Goal: Task Accomplishment & Management: Manage account settings

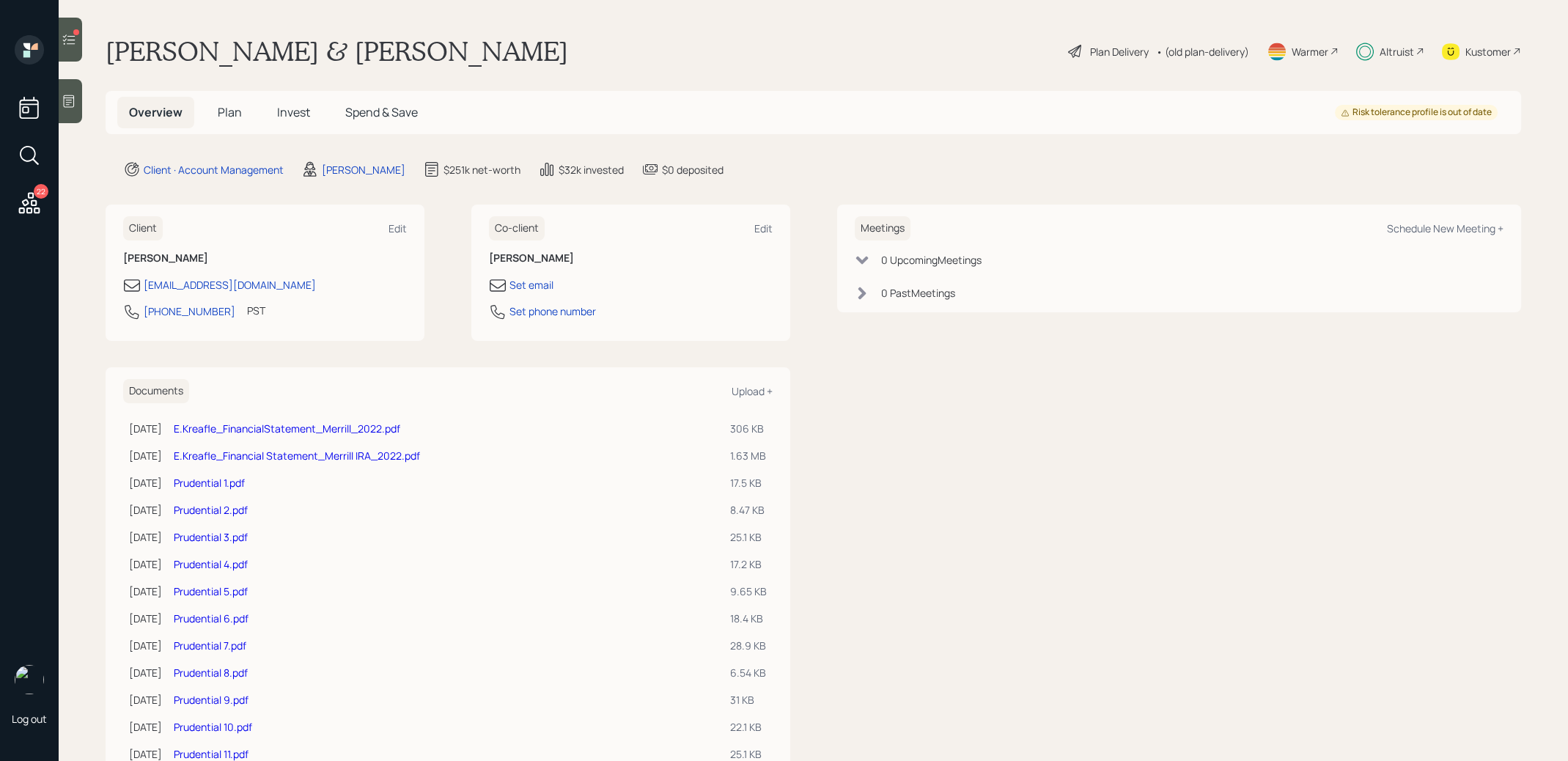
click at [288, 111] on span "Invest" at bounding box center [294, 111] width 33 height 16
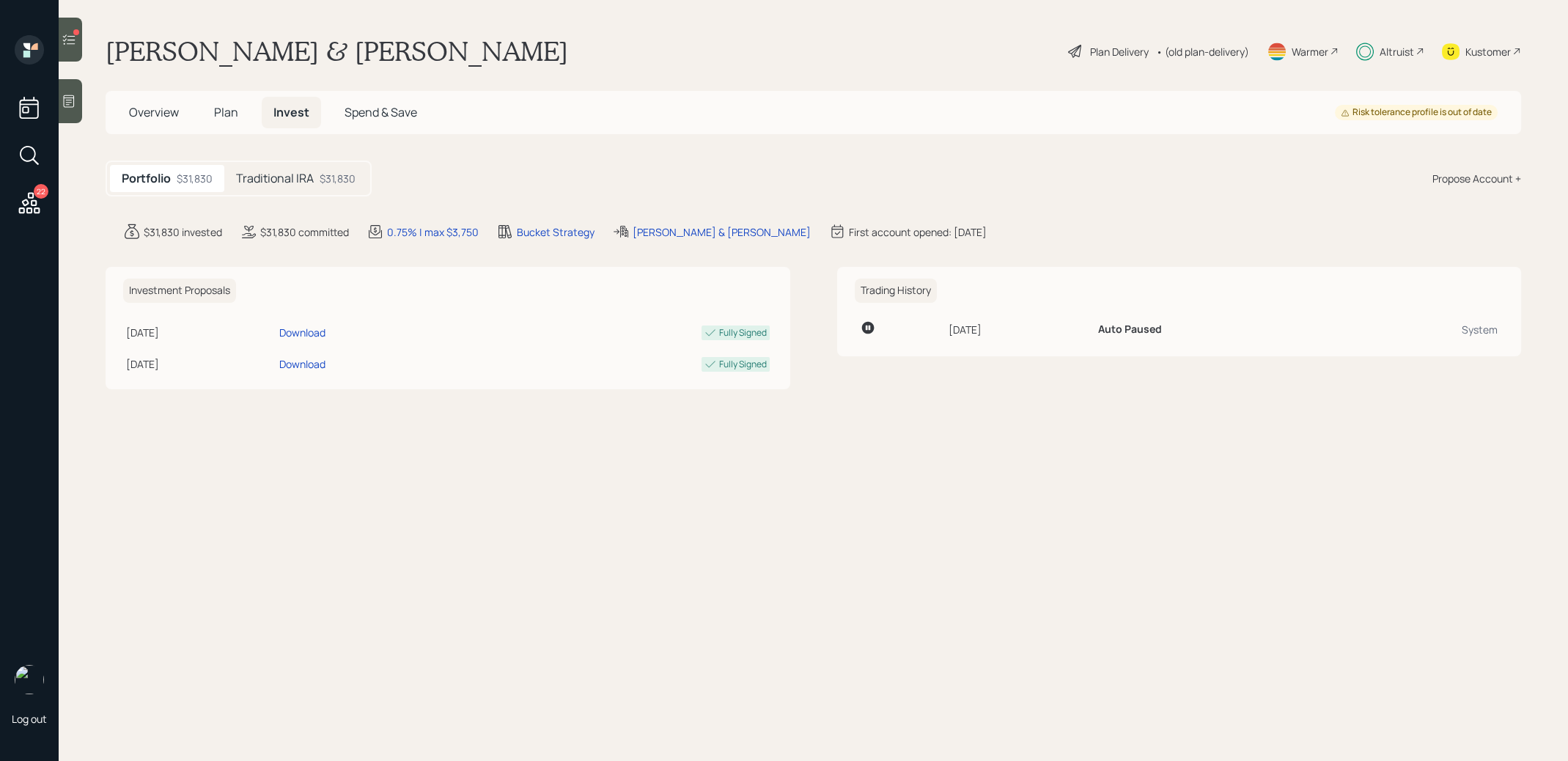
click at [324, 171] on div "$31,830" at bounding box center [337, 178] width 36 height 16
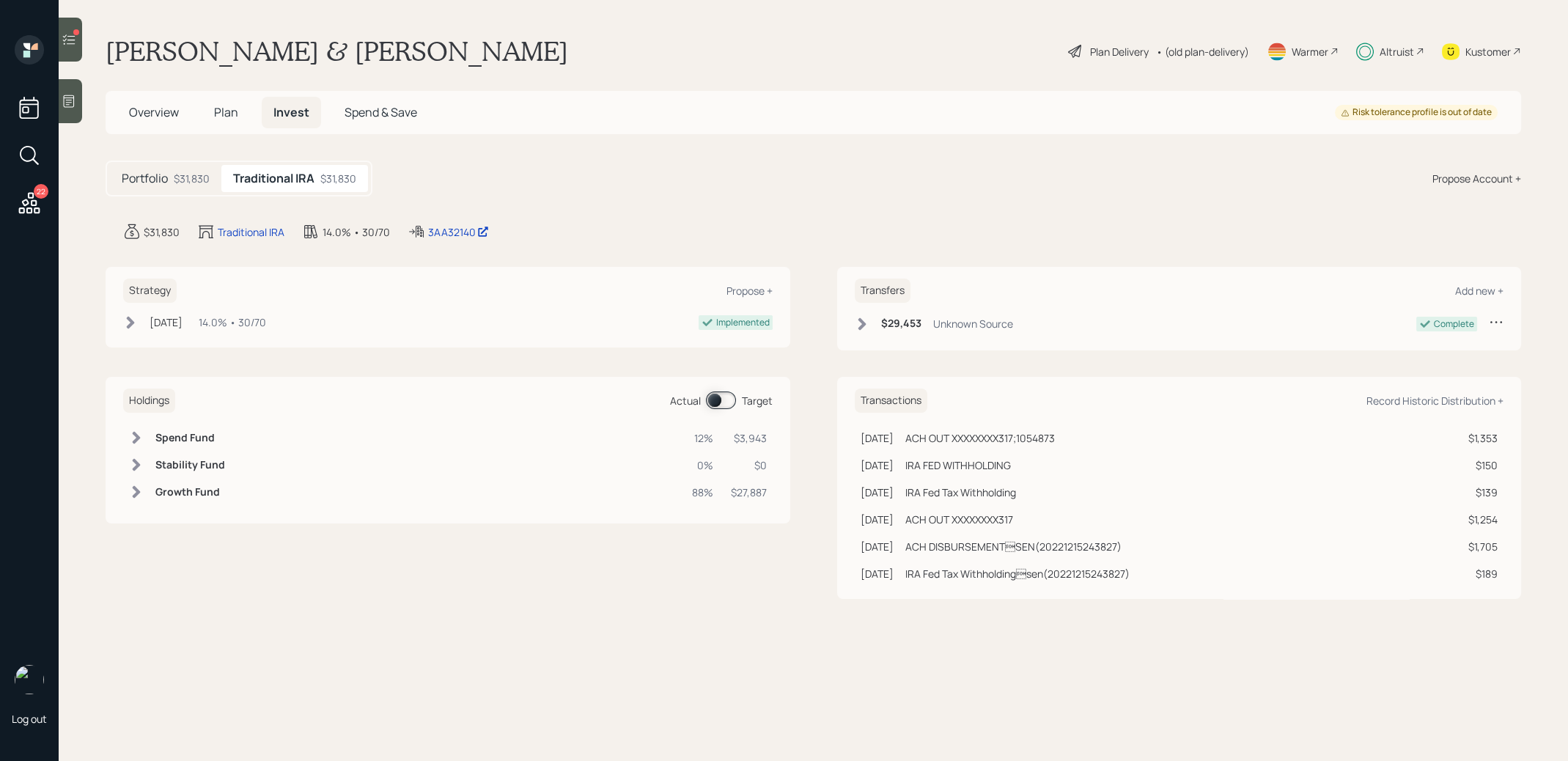
click at [714, 402] on span at bounding box center [721, 400] width 30 height 17
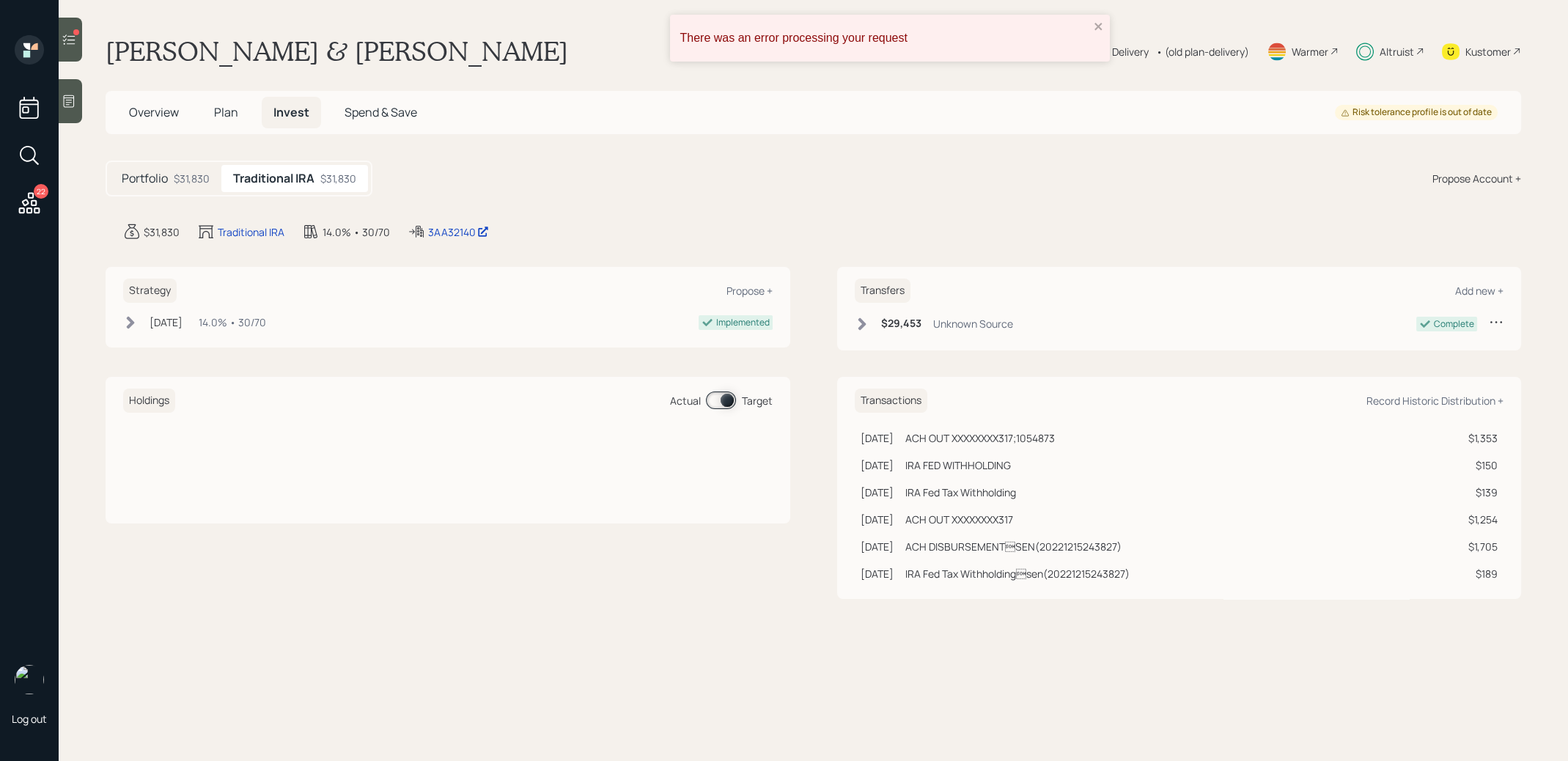
click at [1100, 19] on div "There was an error processing your request" at bounding box center [891, 38] width 440 height 47
click at [68, 42] on icon at bounding box center [69, 39] width 15 height 15
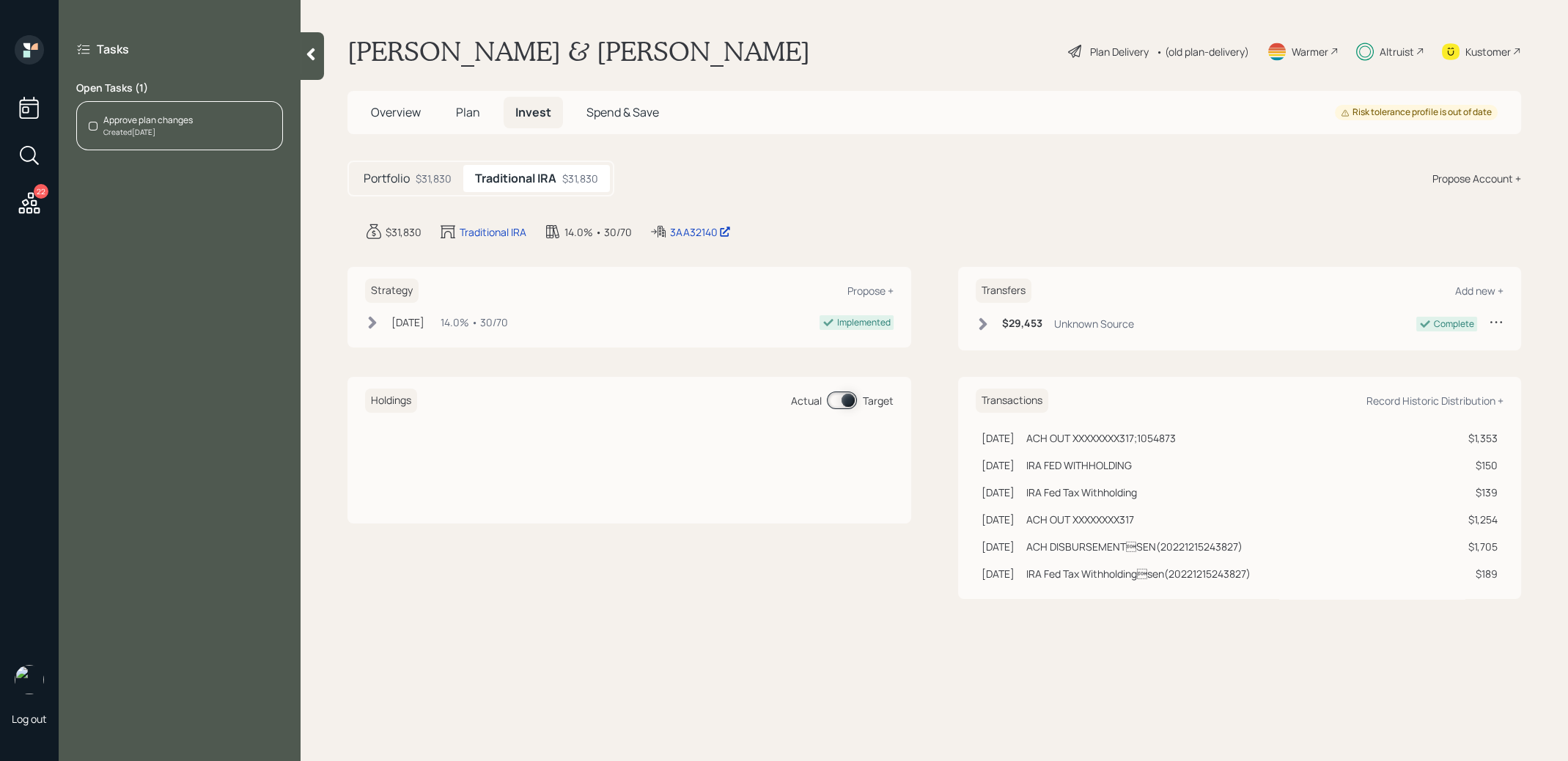
click at [473, 119] on span "Plan" at bounding box center [468, 111] width 24 height 16
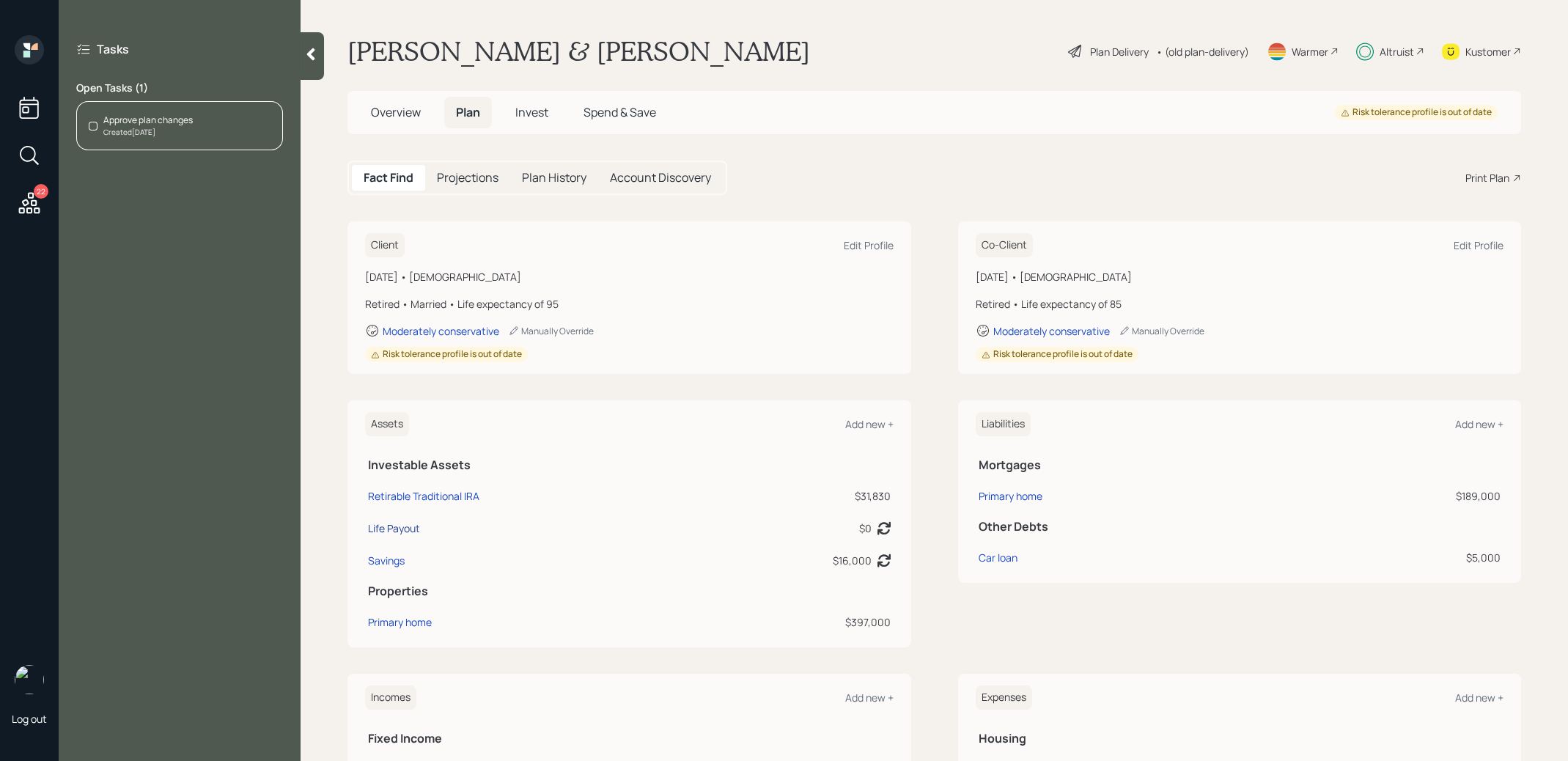
click at [397, 526] on div "Life Payout" at bounding box center [394, 528] width 52 height 16
select select "taxable"
select select "balanced"
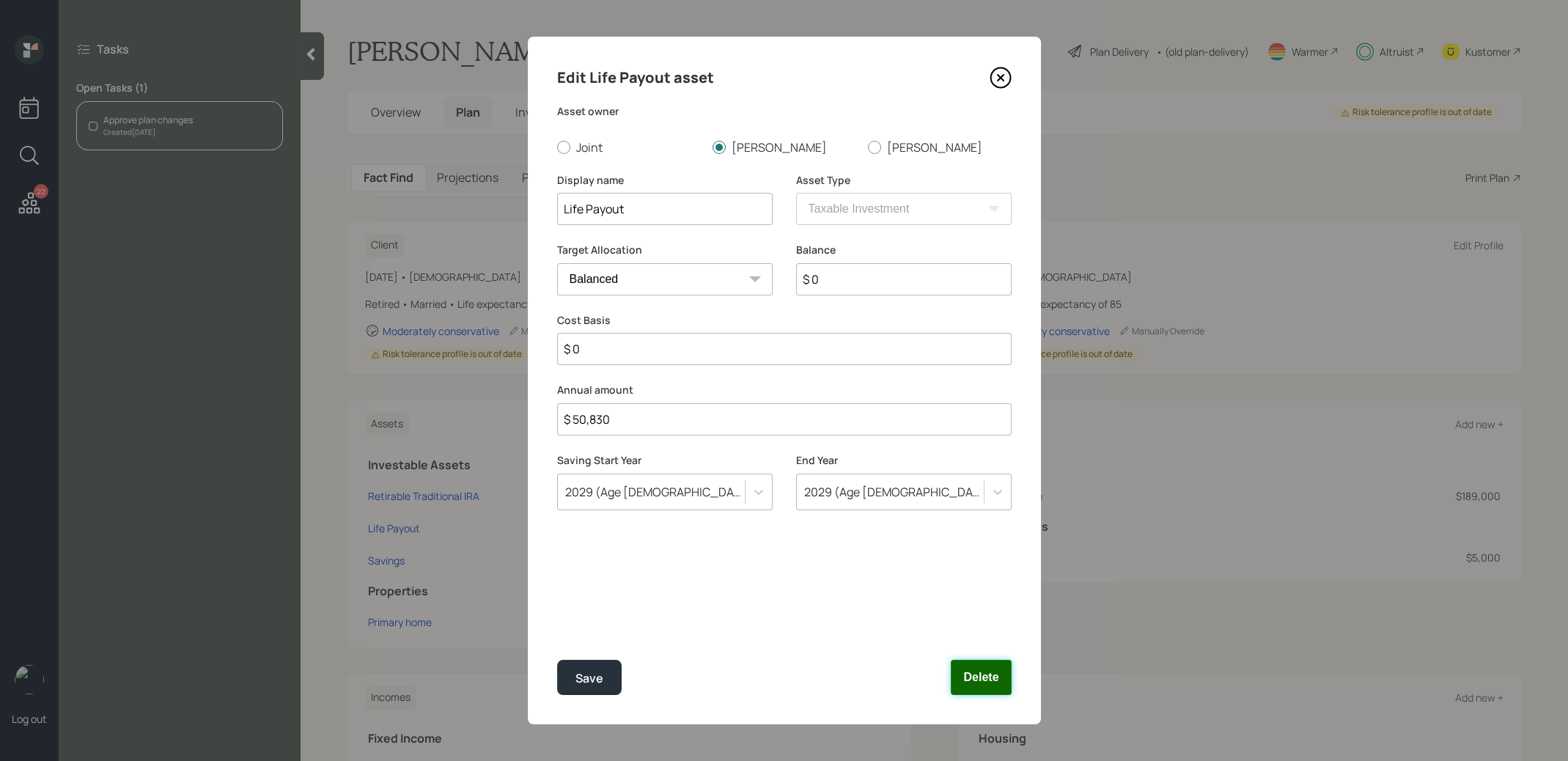
click at [989, 676] on button "Delete" at bounding box center [981, 678] width 60 height 35
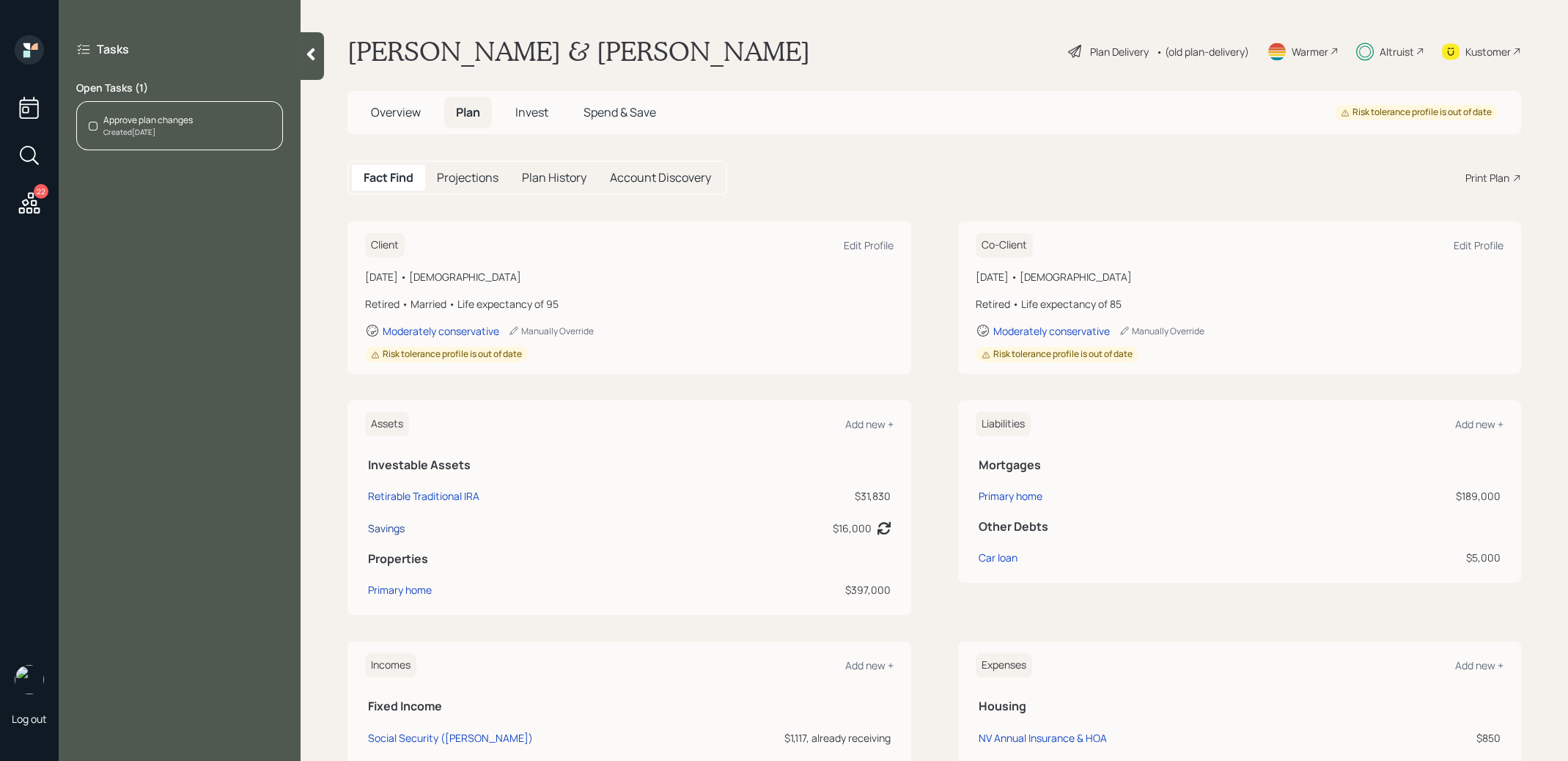
click at [393, 525] on div "Savings" at bounding box center [387, 528] width 37 height 16
select select "cash"
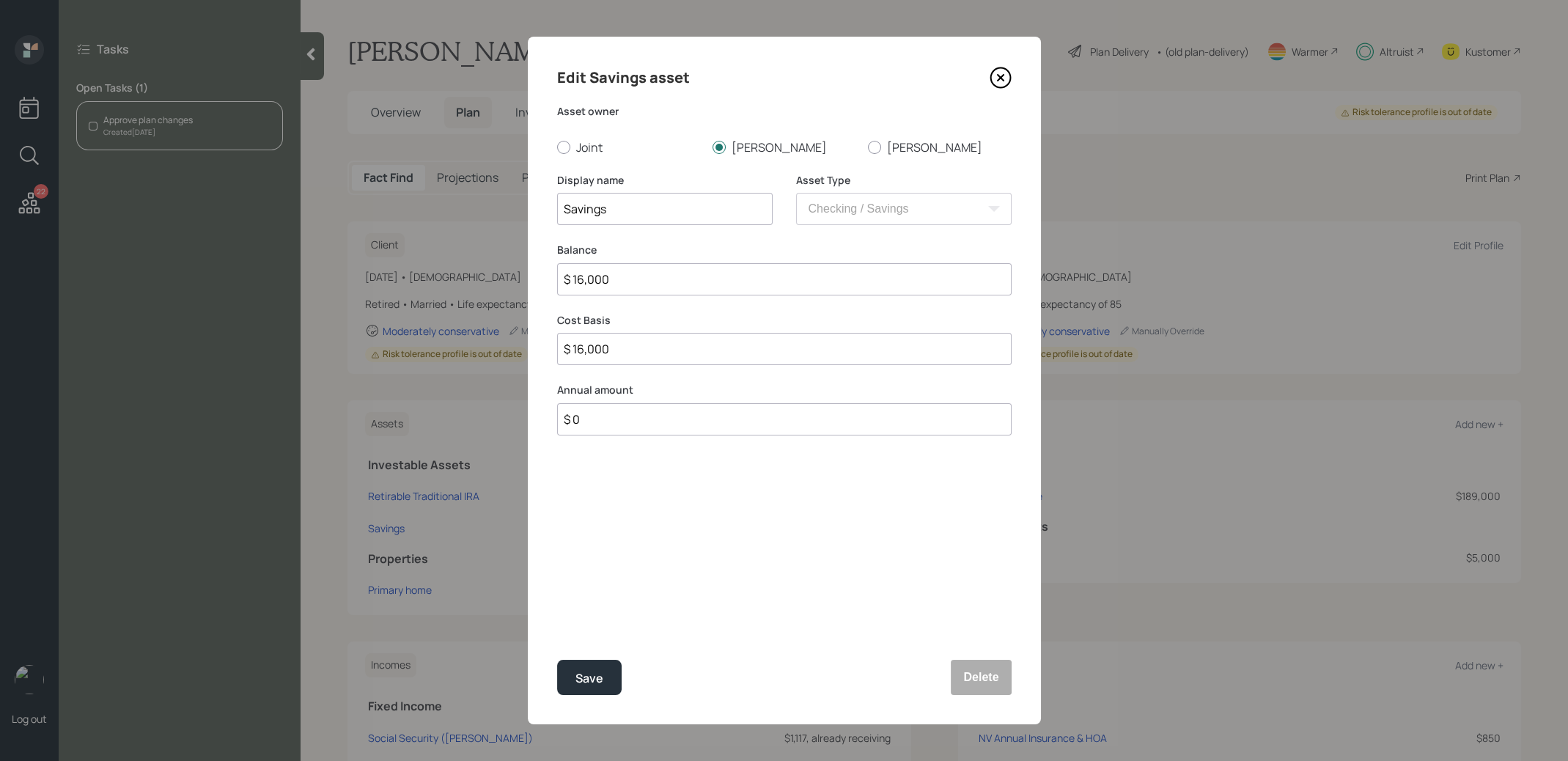
click at [1000, 80] on icon at bounding box center [1000, 78] width 22 height 22
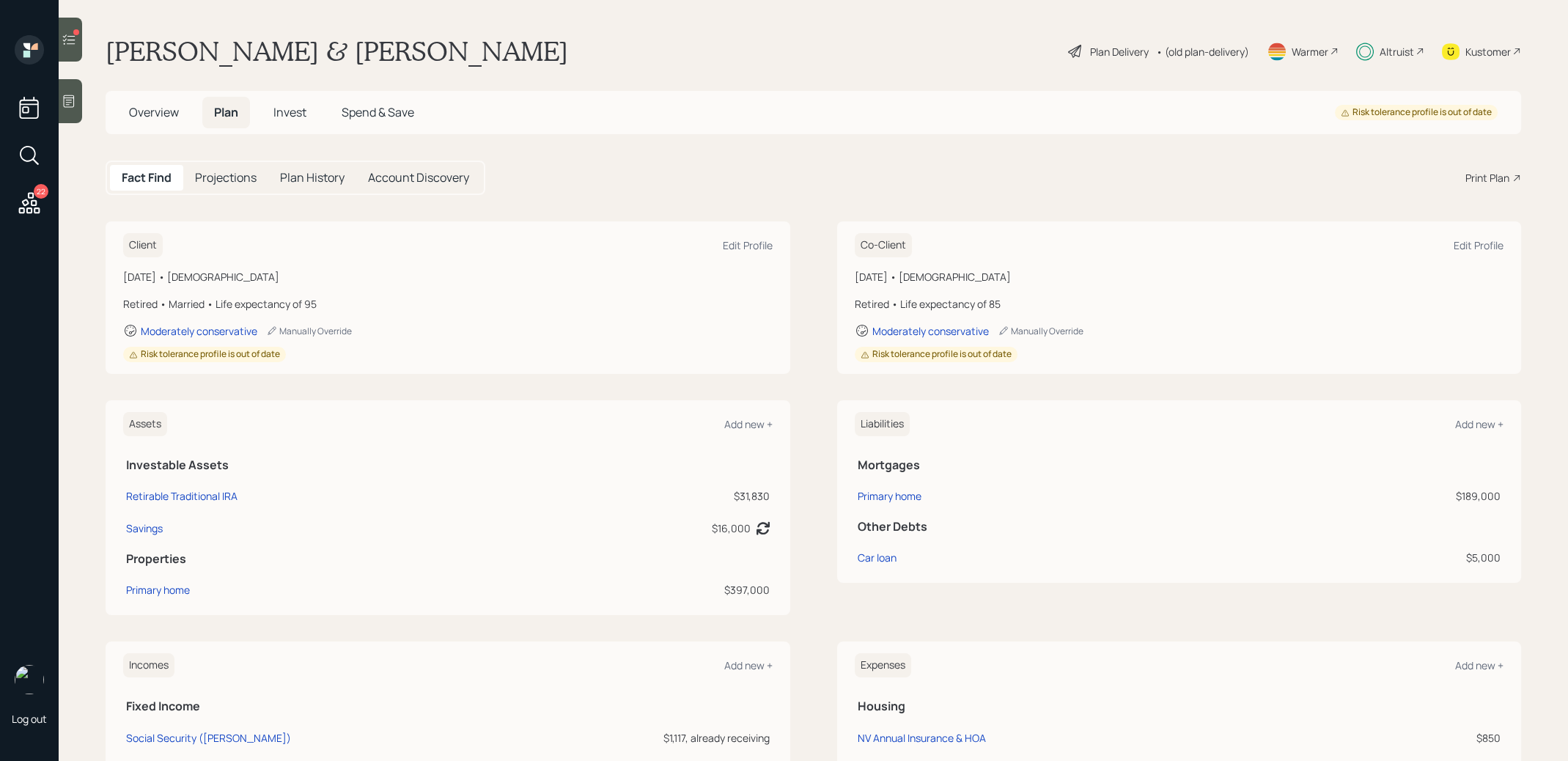
click at [73, 41] on icon at bounding box center [69, 39] width 15 height 15
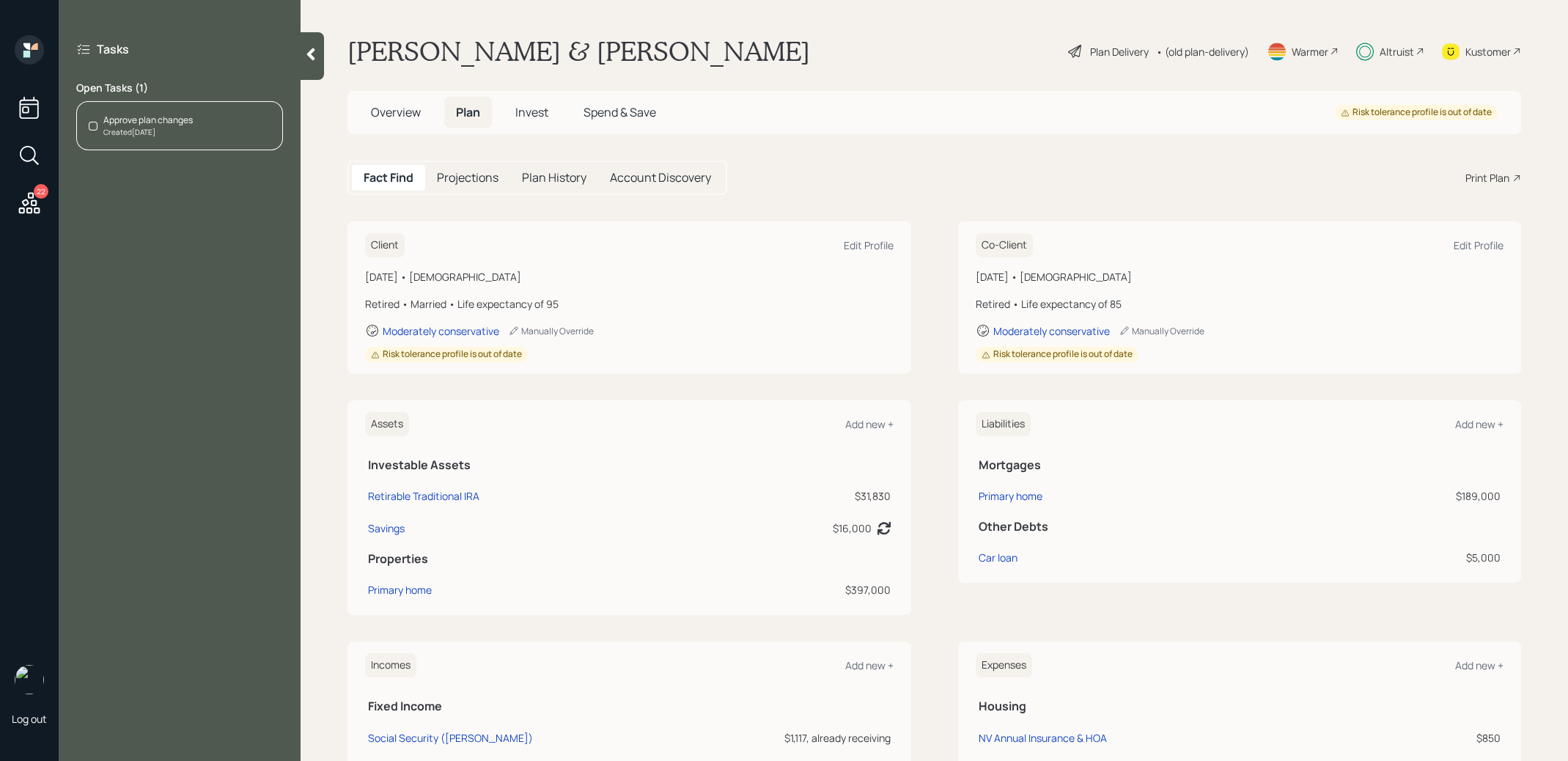
click at [149, 138] on div "Approve plan changes Created Jul 29, 2025" at bounding box center [179, 125] width 206 height 49
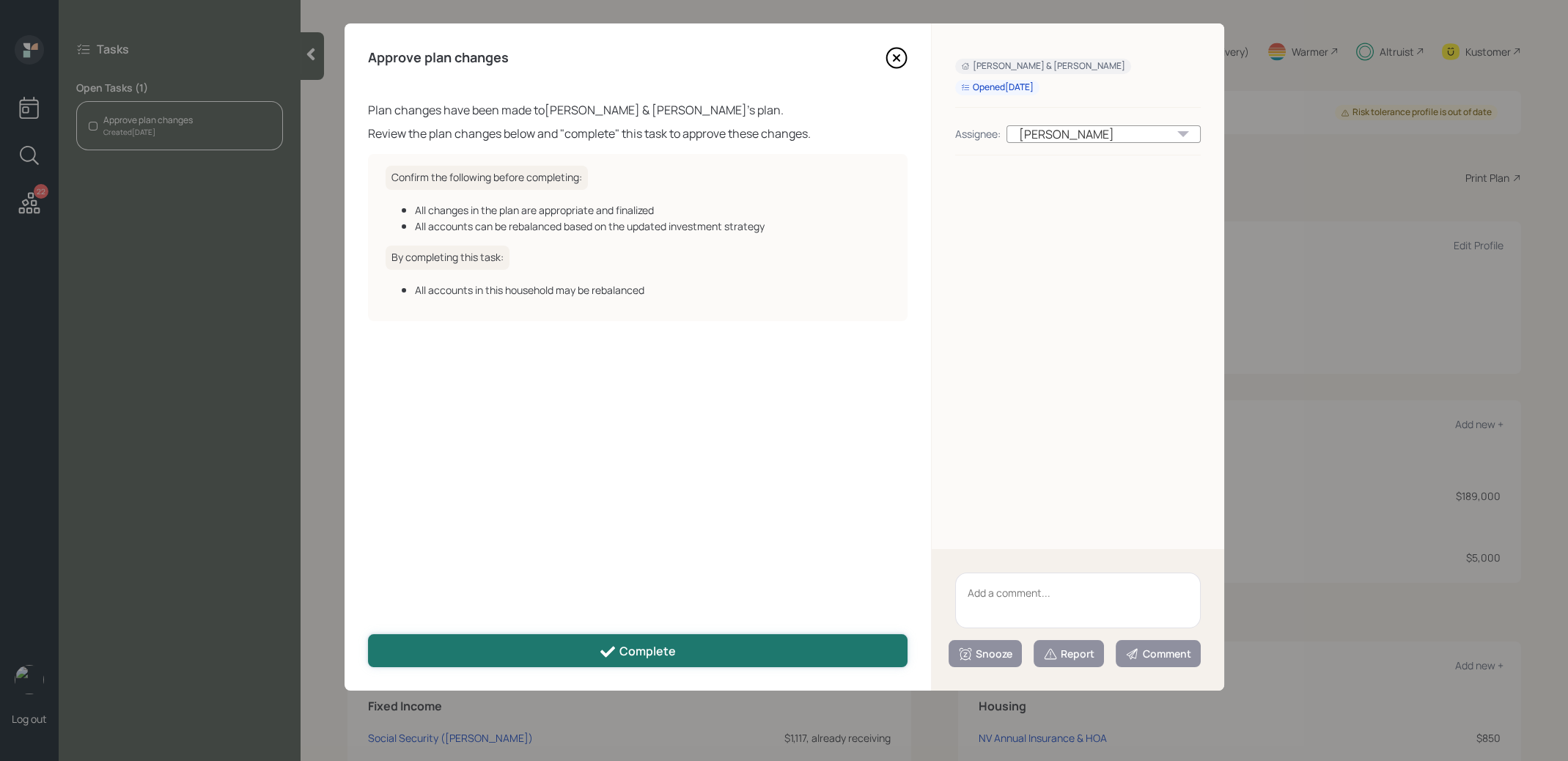
click at [584, 650] on button "Complete" at bounding box center [638, 650] width 540 height 33
